Goal: Transaction & Acquisition: Purchase product/service

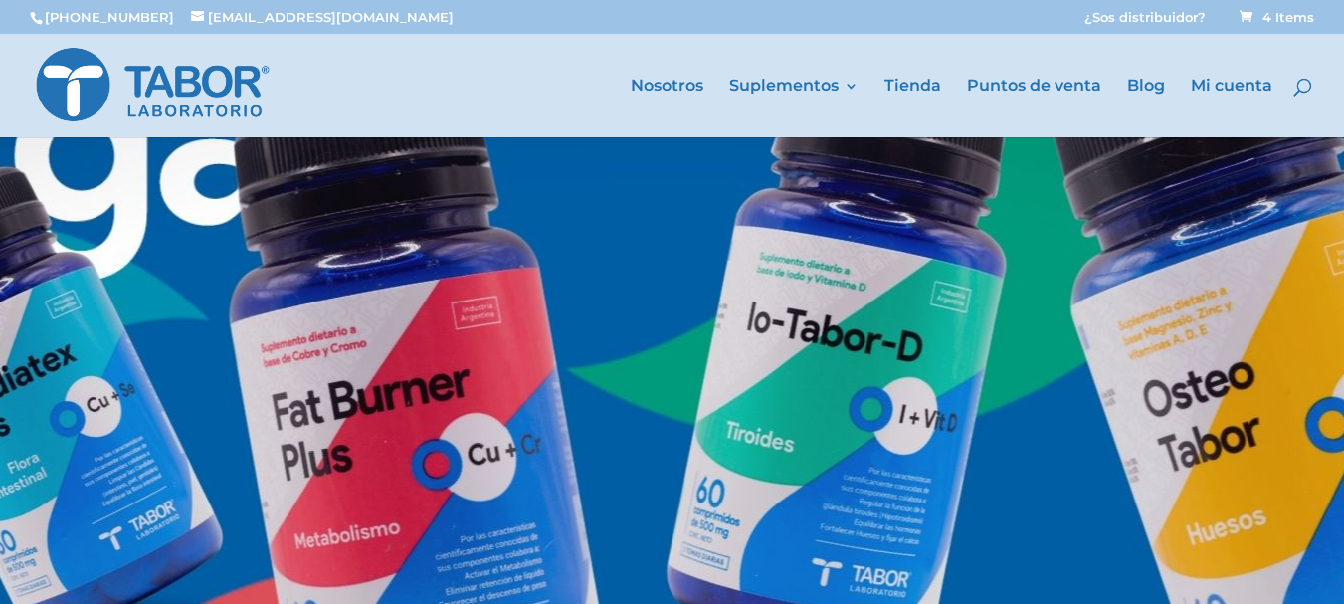
click at [929, 75] on div at bounding box center [702, 85] width 1344 height 103
click at [929, 84] on link "Tienda" at bounding box center [913, 108] width 57 height 59
click at [900, 74] on div "Nosotros Suplementos Candiatex Plus IO Tabor D Fat Burner Plus Osteo Tabor Tien…" at bounding box center [672, 85] width 1344 height 103
click at [898, 85] on link "Tienda" at bounding box center [913, 108] width 57 height 59
